Goal: Find specific page/section: Find specific page/section

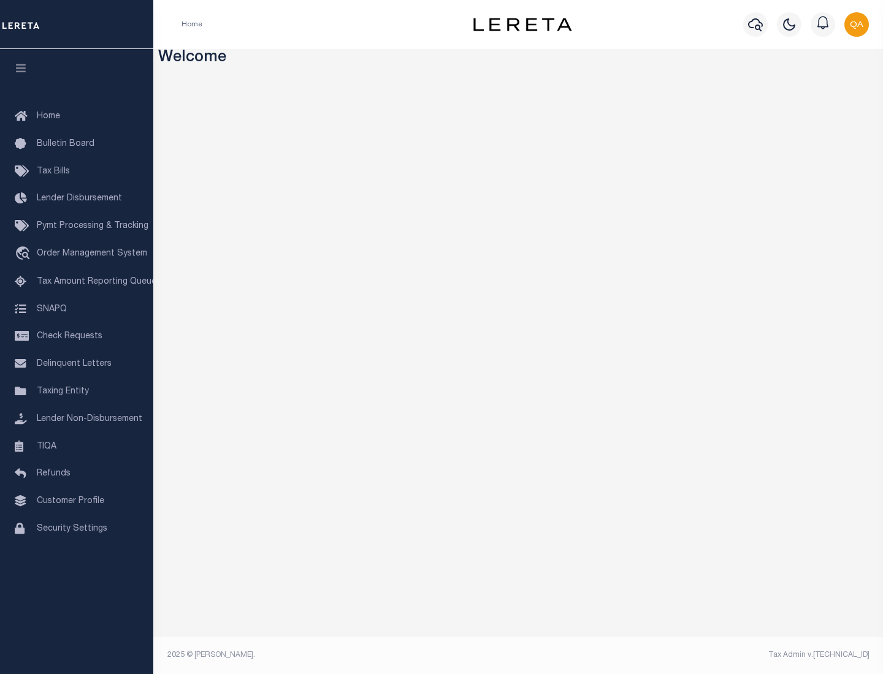
click at [77, 337] on span "Check Requests" at bounding box center [70, 336] width 66 height 9
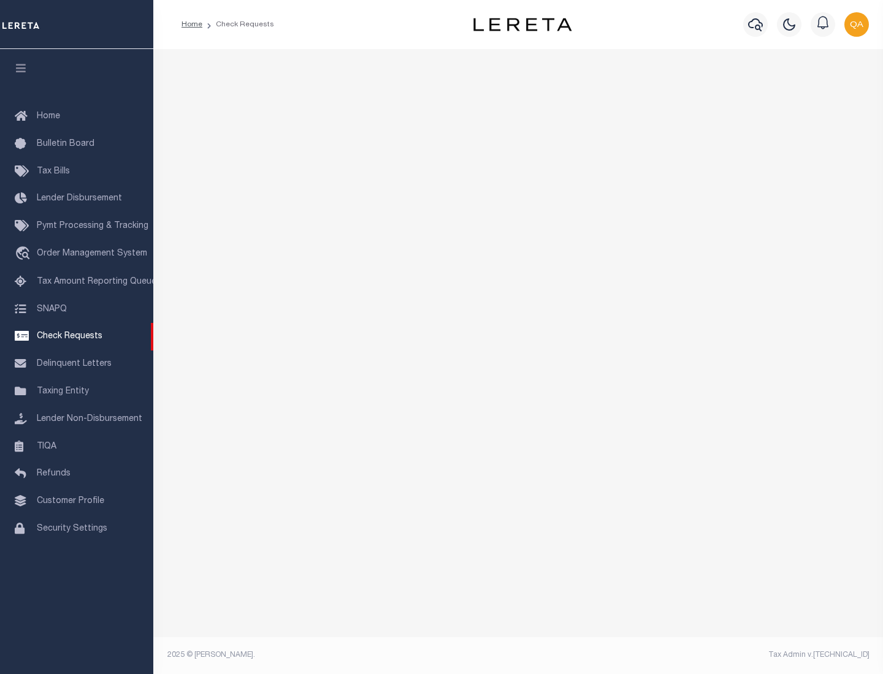
select select "50"
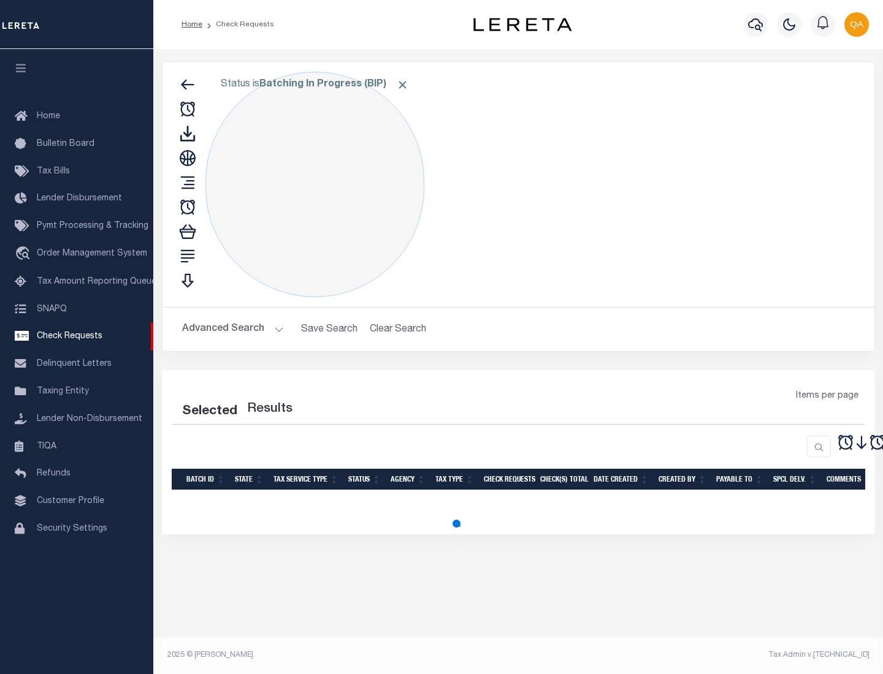
select select "50"
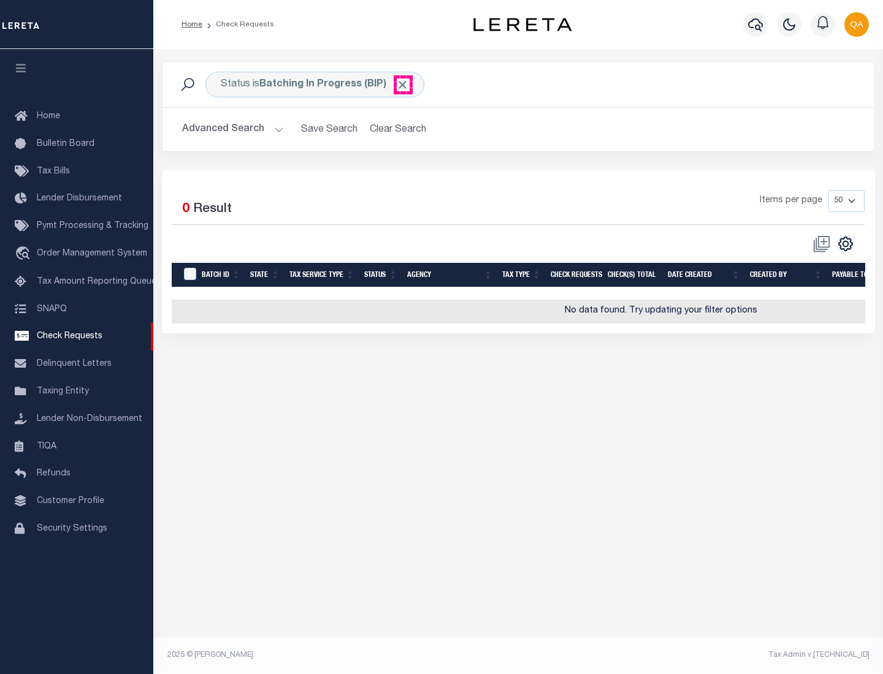
click at [403, 85] on span "Click to Remove" at bounding box center [402, 84] width 13 height 13
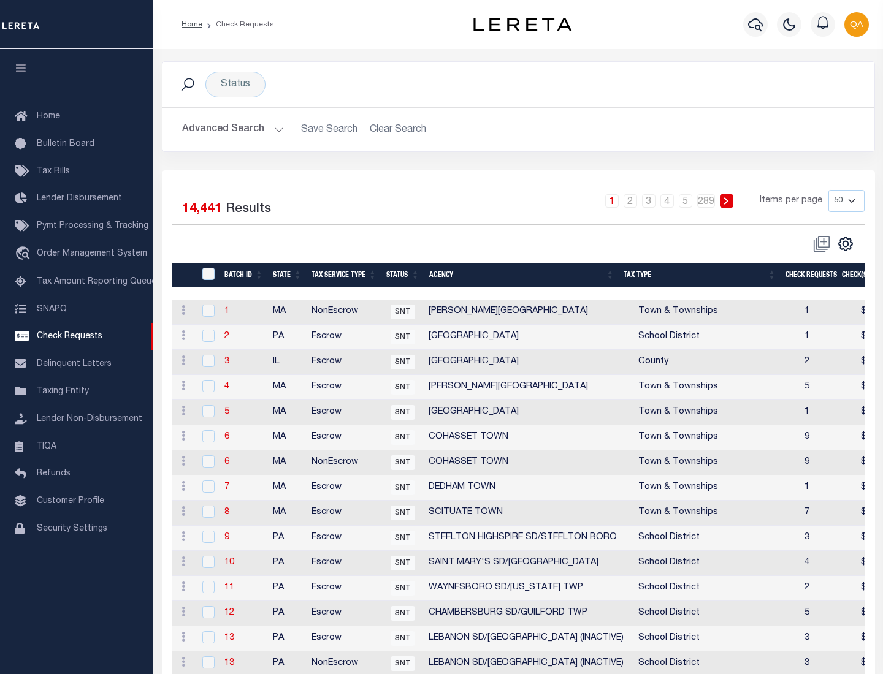
scroll to position [591, 0]
